Goal: Transaction & Acquisition: Book appointment/travel/reservation

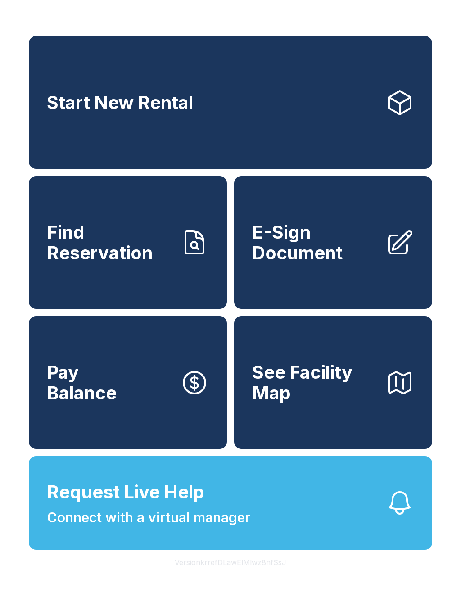
scroll to position [11, 0]
click at [353, 115] on link "Start New Rental" at bounding box center [230, 102] width 403 height 133
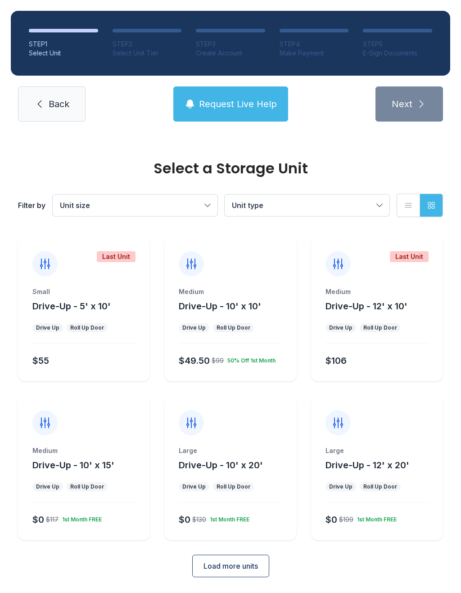
click at [260, 430] on div at bounding box center [230, 416] width 132 height 40
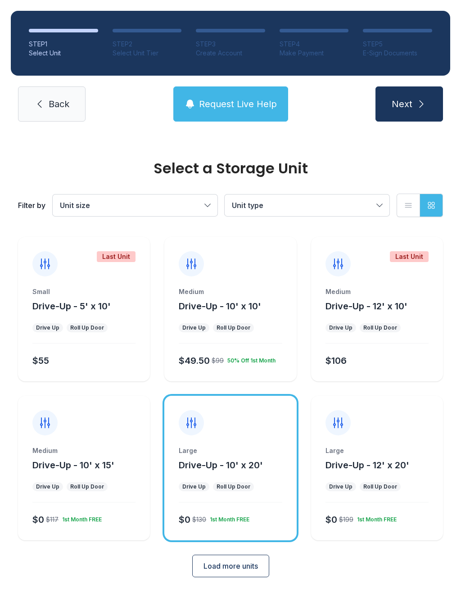
click at [404, 93] on button "Next" at bounding box center [409, 103] width 68 height 35
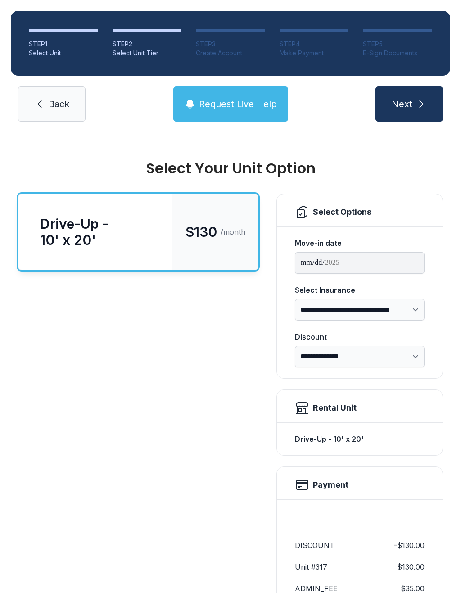
click at [62, 113] on link "Back" at bounding box center [52, 103] width 68 height 35
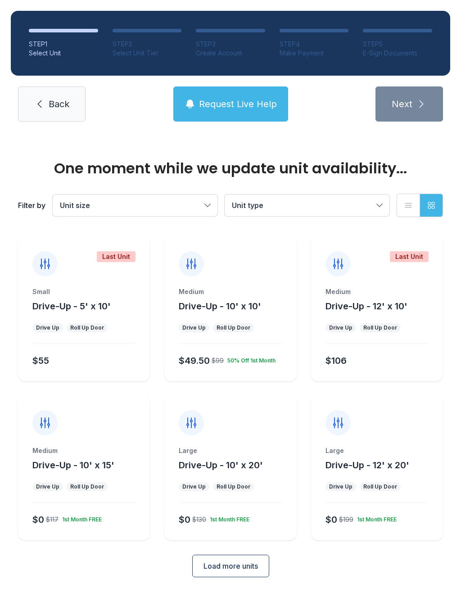
click at [233, 560] on button "Load more units" at bounding box center [230, 566] width 77 height 23
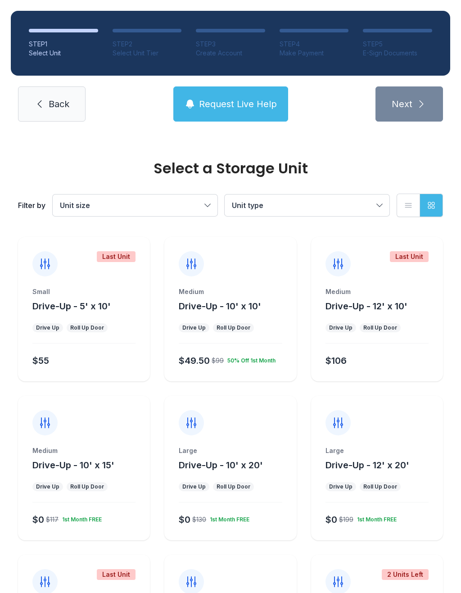
click at [427, 424] on div at bounding box center [377, 416] width 132 height 40
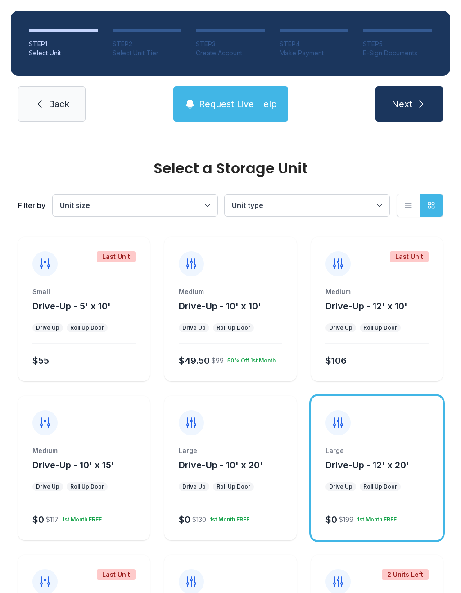
click at [428, 107] on button "Next" at bounding box center [409, 103] width 68 height 35
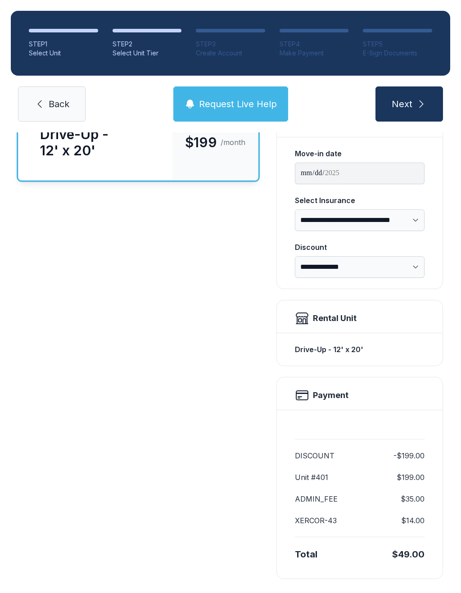
scroll to position [90, 0]
click at [409, 101] on span "Next" at bounding box center [402, 104] width 21 height 13
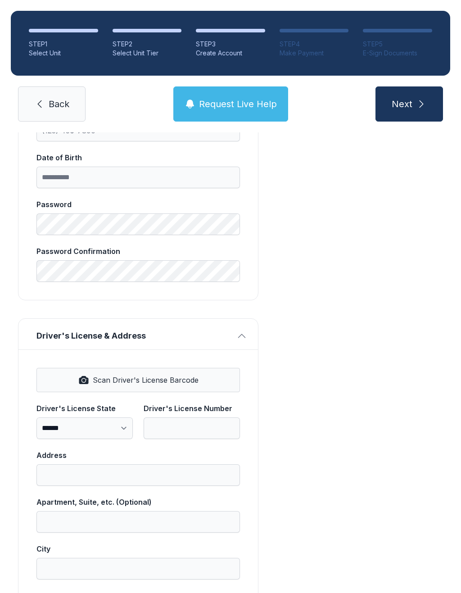
scroll to position [303, 0]
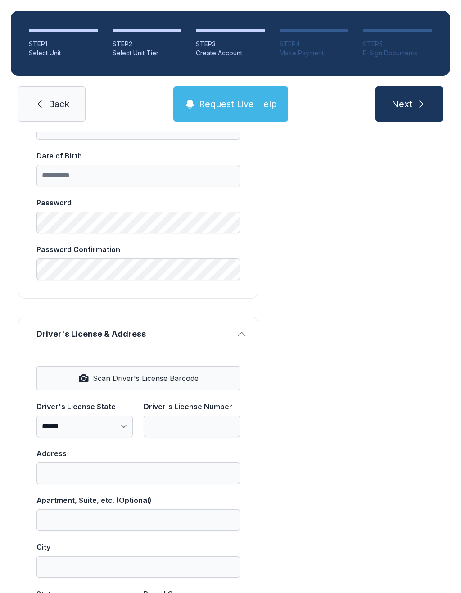
click at [55, 99] on span "Back" at bounding box center [59, 104] width 21 height 13
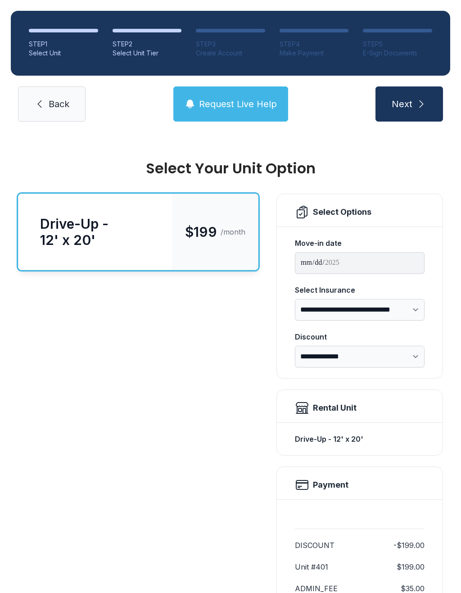
click at [50, 105] on span "Back" at bounding box center [59, 104] width 21 height 13
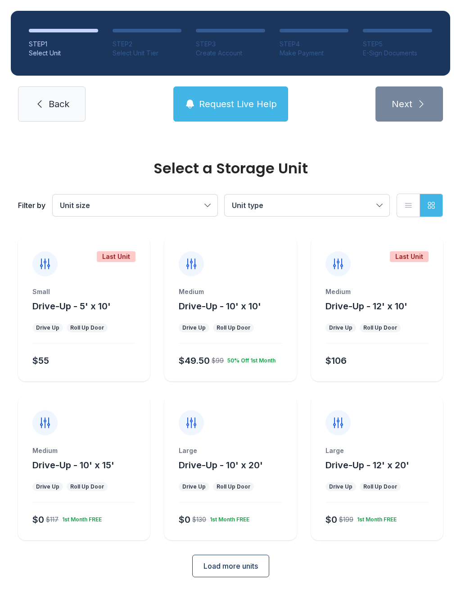
click at [255, 563] on span "Load more units" at bounding box center [230, 565] width 54 height 11
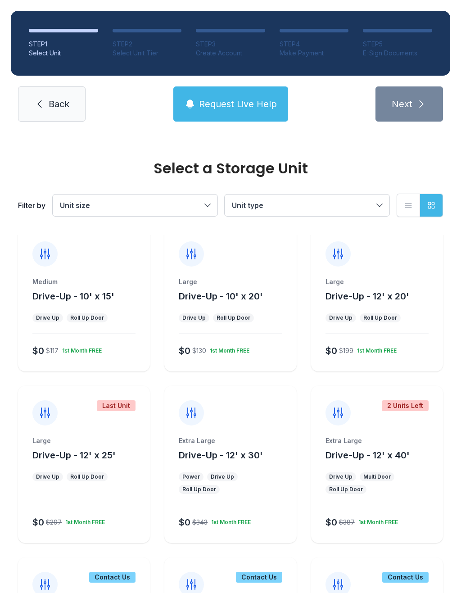
scroll to position [170, 0]
